Goal: Task Accomplishment & Management: Manage account settings

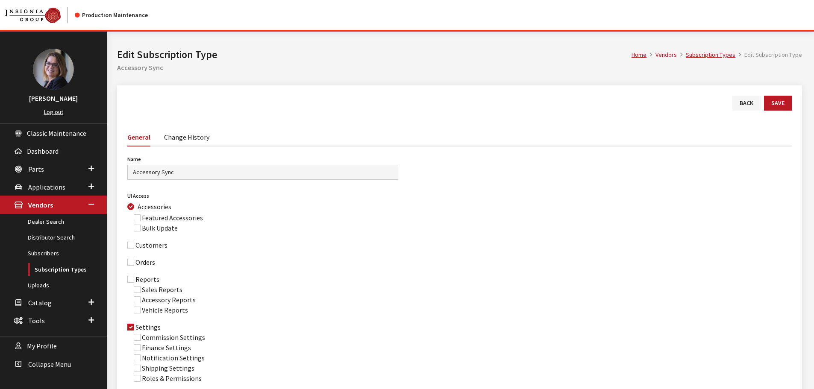
scroll to position [58, 0]
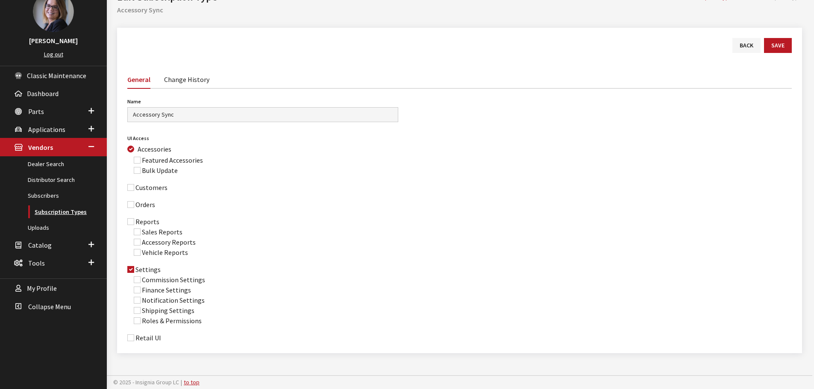
click at [74, 215] on link "Subscription Types" at bounding box center [53, 212] width 107 height 16
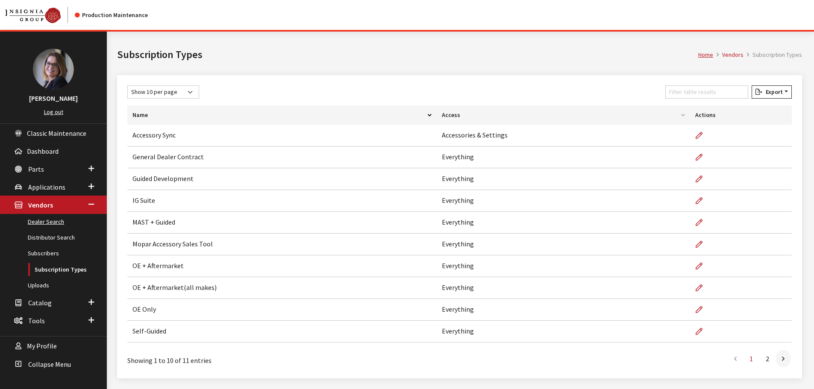
click at [47, 223] on link "Dealer Search" at bounding box center [53, 222] width 107 height 16
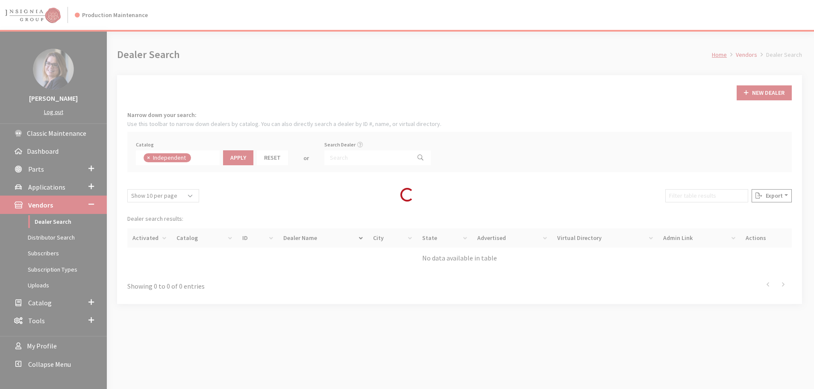
scroll to position [62, 0]
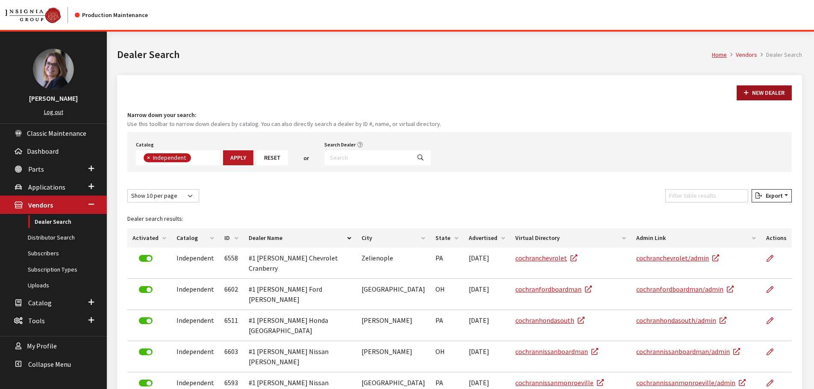
click at [750, 93] on button "New Dealer" at bounding box center [764, 92] width 55 height 15
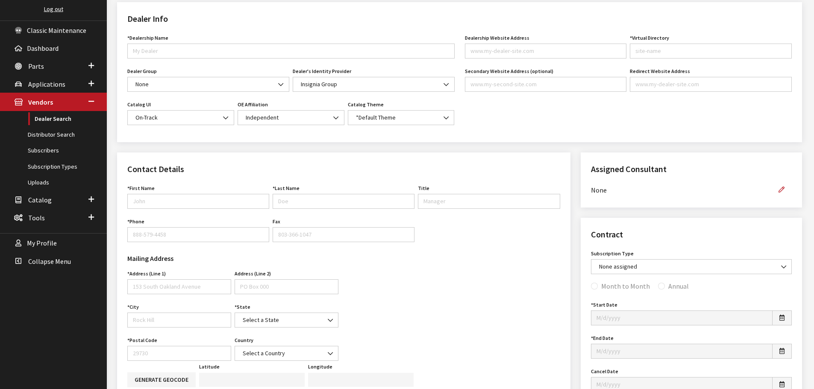
scroll to position [85, 0]
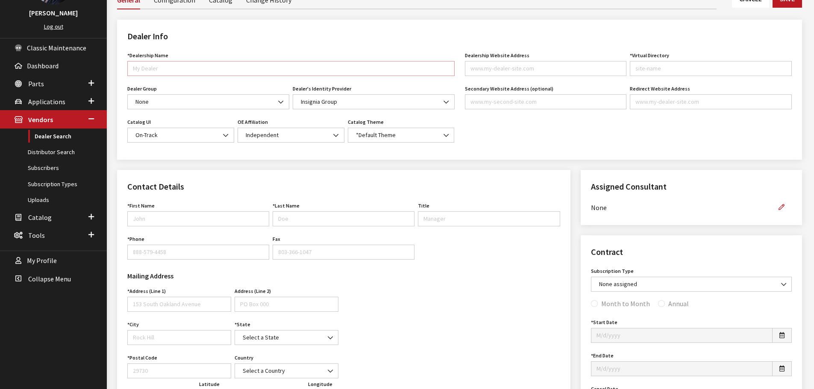
click at [147, 69] on input "*Dealership Name" at bounding box center [290, 68] width 327 height 15
drag, startPoint x: 184, startPoint y: 216, endPoint x: 210, endPoint y: 216, distance: 25.6
click at [184, 216] on input "First Name" at bounding box center [198, 219] width 142 height 15
click at [349, 215] on input "Last Name" at bounding box center [344, 219] width 142 height 15
click at [188, 263] on div "First Name First Name is required. Last Name Last Name is required. Title Canno…" at bounding box center [344, 233] width 436 height 67
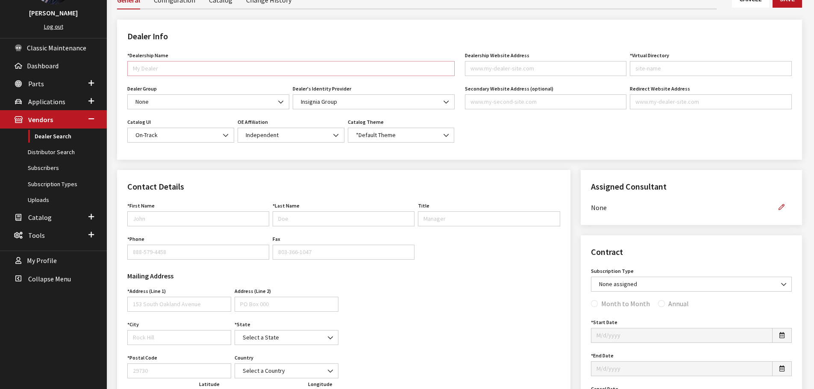
click at [186, 64] on input "*Dealership Name" at bounding box center [290, 68] width 327 height 15
click at [265, 30] on h2 "Dealer Info" at bounding box center [459, 36] width 665 height 13
click at [48, 135] on link "Dealer Search" at bounding box center [53, 137] width 107 height 16
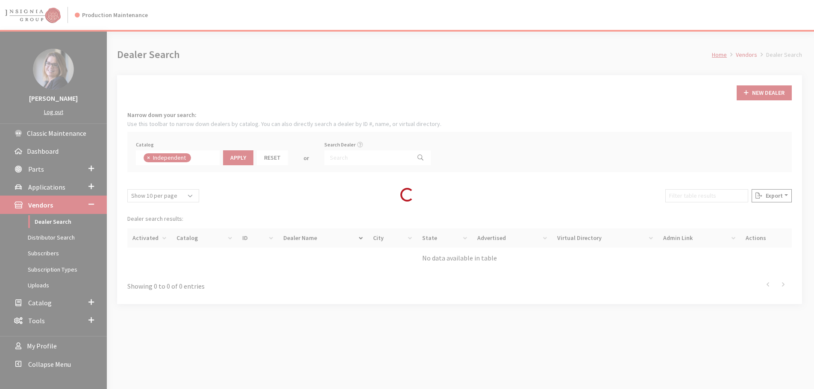
scroll to position [62, 0]
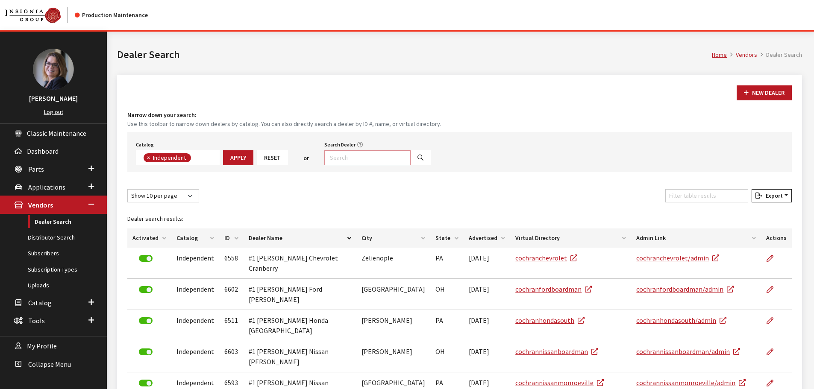
click at [353, 160] on input "Search Dealer" at bounding box center [367, 157] width 86 height 15
type input "alexa*"
select select
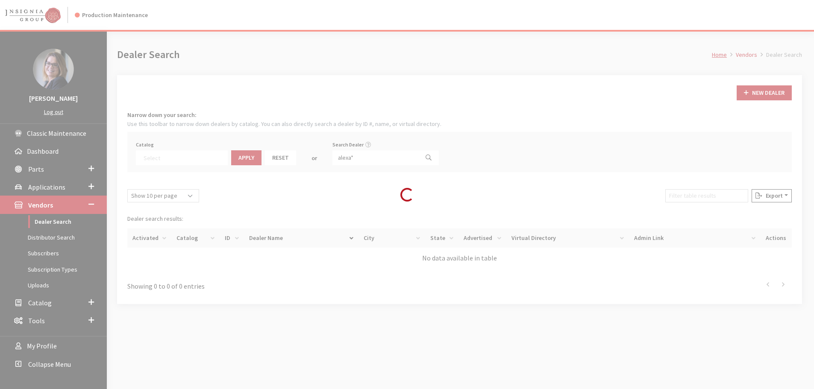
scroll to position [89, 0]
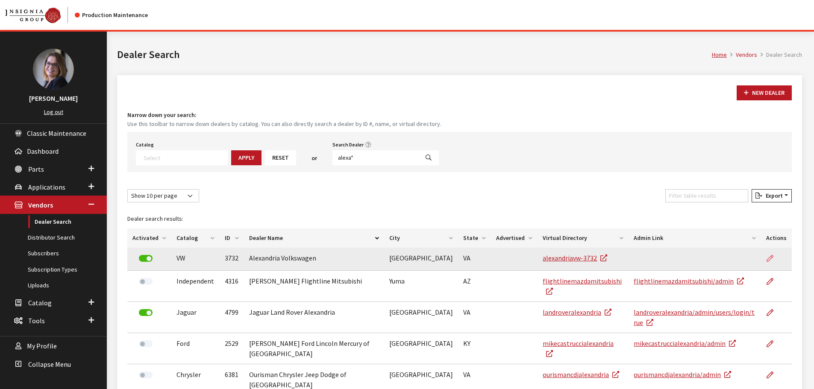
click at [770, 261] on icon at bounding box center [770, 259] width 7 height 7
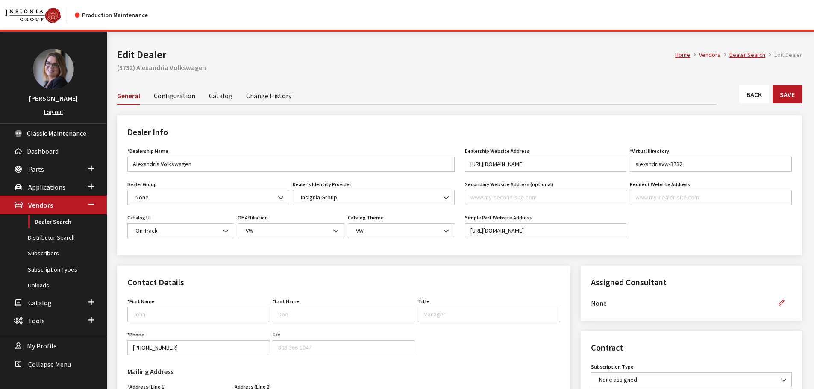
click at [260, 96] on link "Change History" at bounding box center [268, 95] width 45 height 18
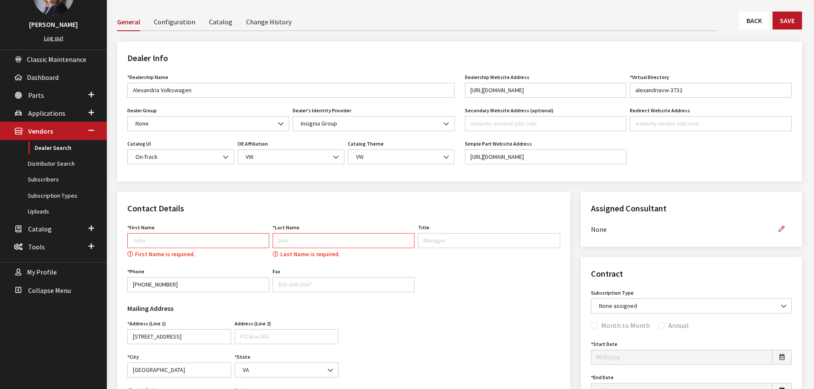
scroll to position [85, 0]
